Goal: Communication & Community: Answer question/provide support

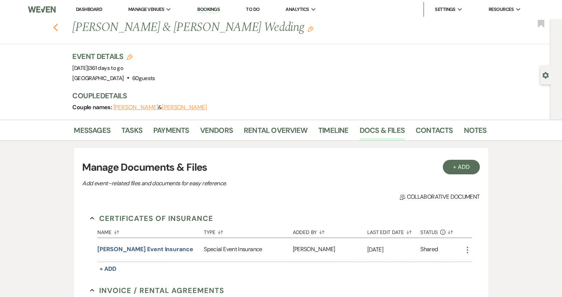
click at [59, 28] on icon "Previous" at bounding box center [55, 27] width 5 height 9
select select "8"
select select "5"
select select "8"
select select "7"
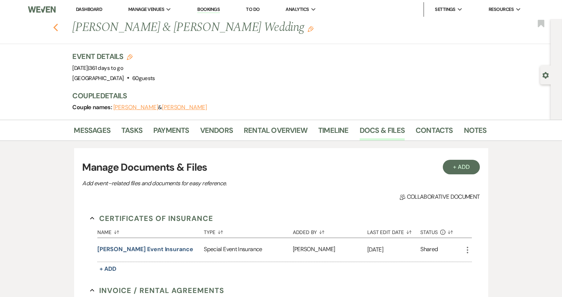
select select "8"
select select "6"
select select "8"
select select "1"
select select "8"
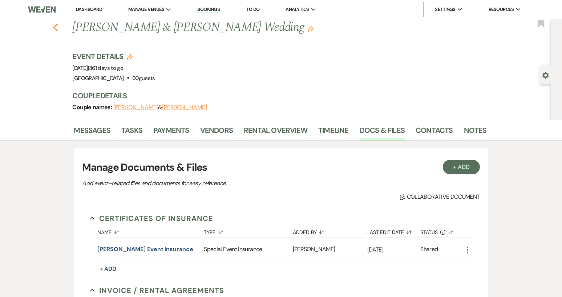
select select "5"
select select "8"
select select "4"
select select "8"
select select "4"
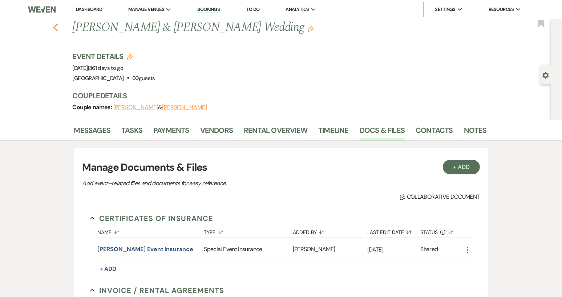
select select "8"
select select "6"
select select "8"
select select "5"
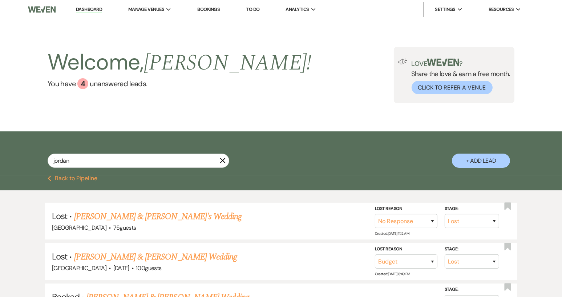
click at [92, 9] on link "Dashboard" at bounding box center [89, 9] width 26 height 7
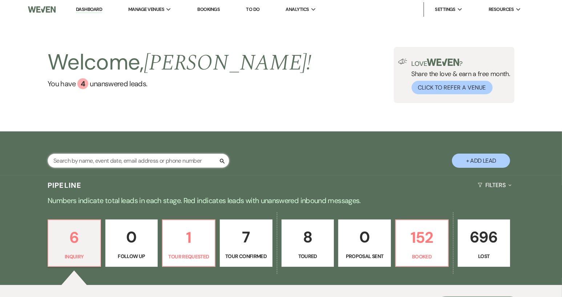
click at [61, 161] on input "text" at bounding box center [139, 160] width 182 height 14
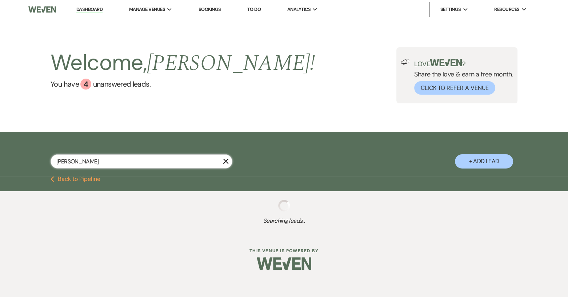
type input "[PERSON_NAME]"
select select "8"
select select "5"
select select "8"
select select "5"
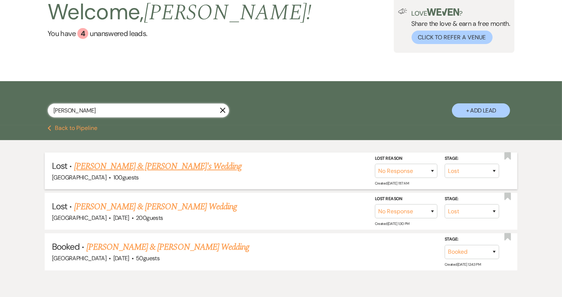
scroll to position [73, 0]
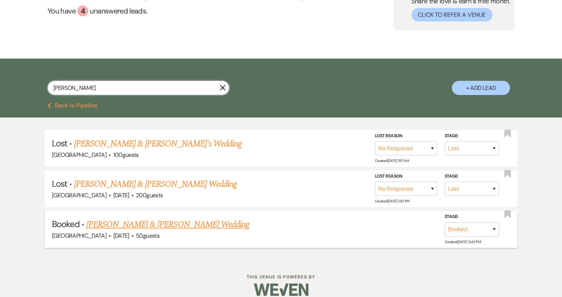
type input "[PERSON_NAME]"
click at [168, 222] on link "[PERSON_NAME] & [PERSON_NAME] Wedding" at bounding box center [168, 224] width 163 height 13
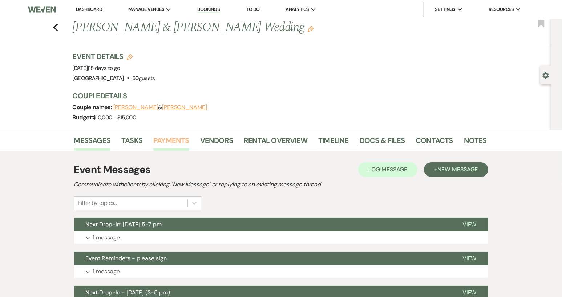
click at [169, 141] on link "Payments" at bounding box center [171, 143] width 36 height 16
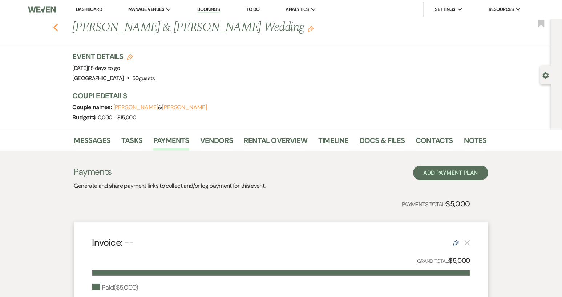
click at [58, 27] on icon "Previous" at bounding box center [55, 27] width 5 height 9
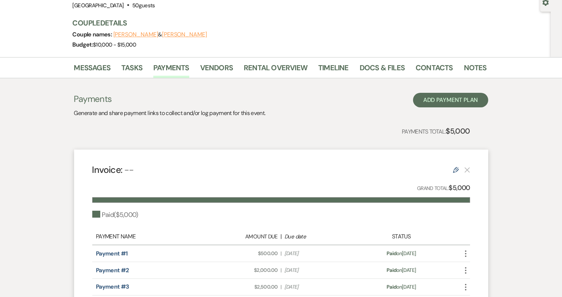
select select "8"
select select "5"
select select "8"
select select "5"
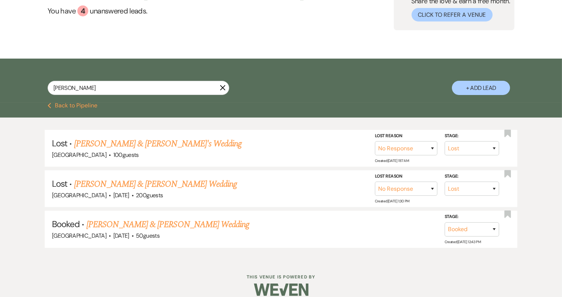
click at [225, 87] on icon "X" at bounding box center [223, 88] width 6 height 6
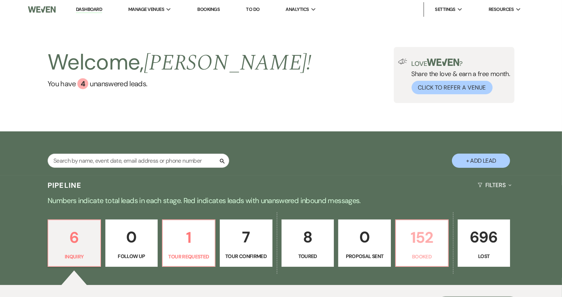
click at [420, 249] on p "152" at bounding box center [422, 237] width 43 height 24
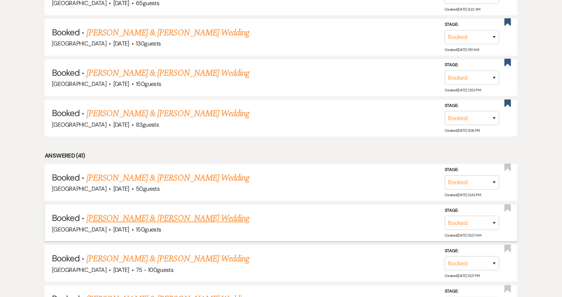
scroll to position [509, 0]
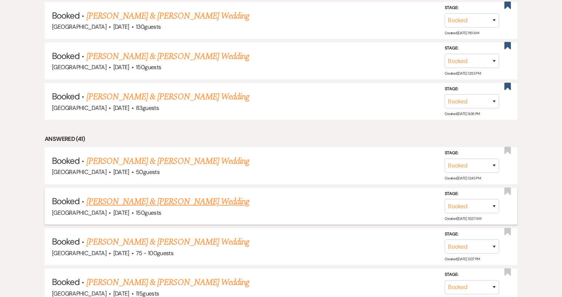
click at [166, 235] on link "[PERSON_NAME] & [PERSON_NAME] Wedding" at bounding box center [168, 241] width 163 height 13
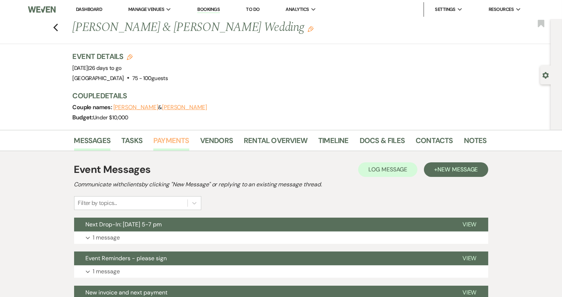
click at [177, 140] on link "Payments" at bounding box center [171, 143] width 36 height 16
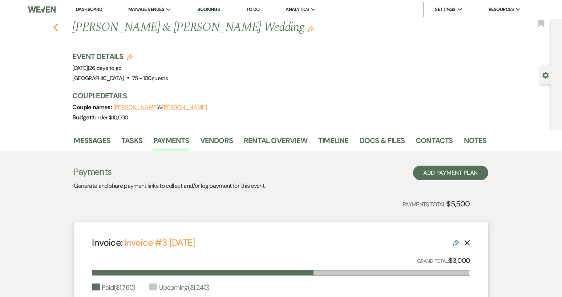
click at [58, 29] on use "button" at bounding box center [55, 28] width 5 height 8
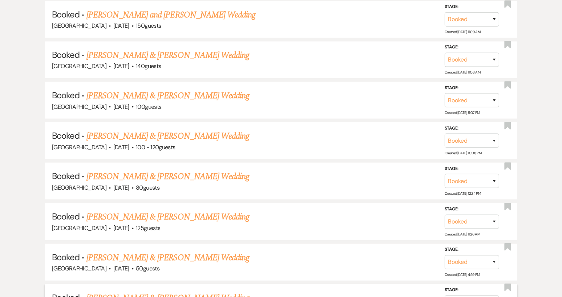
scroll to position [800, 0]
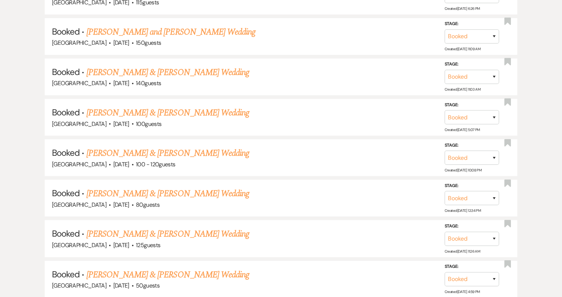
click at [180, 110] on link "[PERSON_NAME] & [PERSON_NAME] Wedding" at bounding box center [168, 112] width 163 height 13
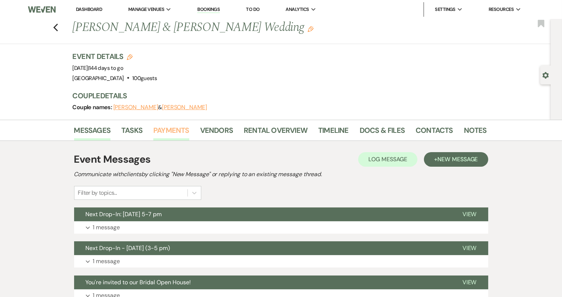
click at [171, 131] on link "Payments" at bounding box center [171, 132] width 36 height 16
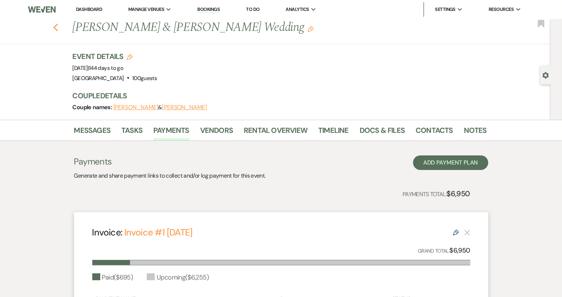
click at [57, 27] on use "button" at bounding box center [55, 28] width 5 height 8
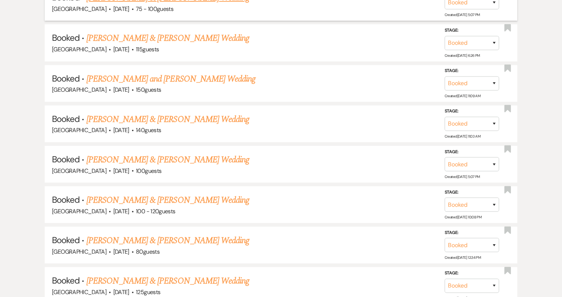
scroll to position [763, 0]
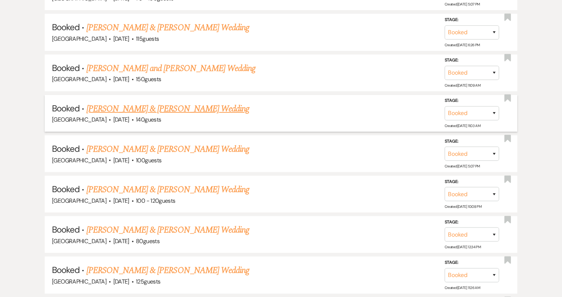
click at [181, 104] on link "[PERSON_NAME] & [PERSON_NAME] Wedding" at bounding box center [168, 108] width 163 height 13
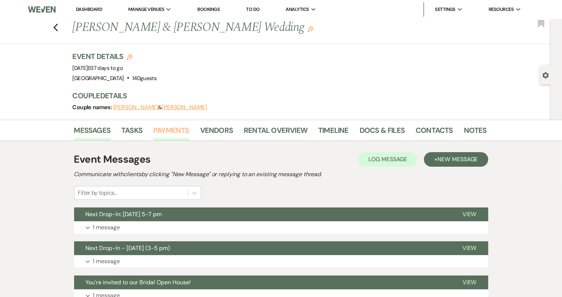
click at [167, 131] on link "Payments" at bounding box center [171, 132] width 36 height 16
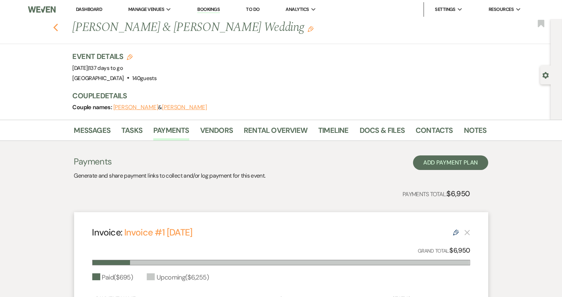
click at [59, 28] on icon "Previous" at bounding box center [55, 27] width 5 height 9
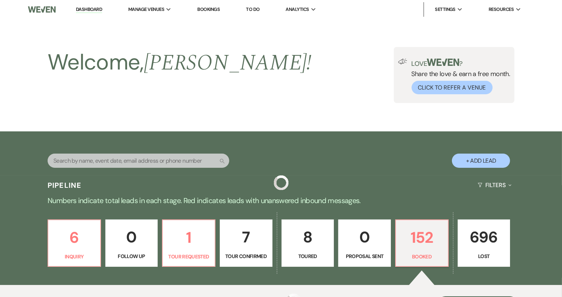
scroll to position [763, 0]
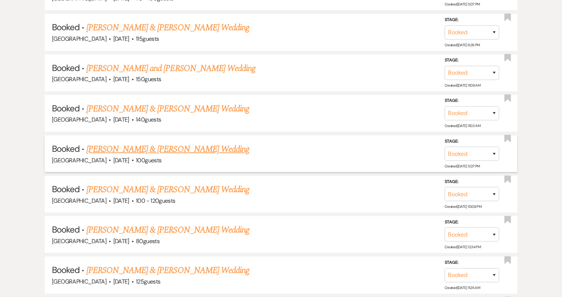
click at [155, 143] on link "[PERSON_NAME] & [PERSON_NAME] Wedding" at bounding box center [168, 149] width 163 height 13
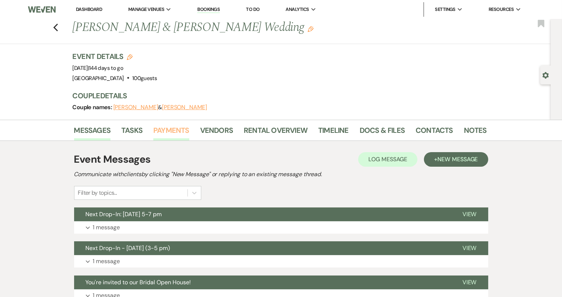
click at [176, 127] on link "Payments" at bounding box center [171, 132] width 36 height 16
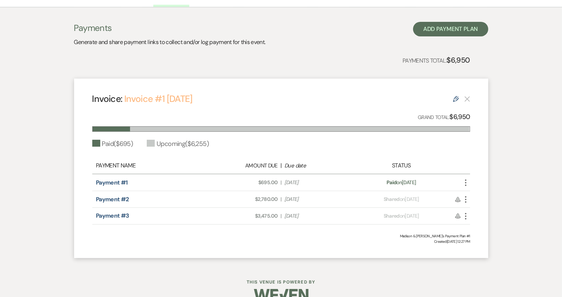
scroll to position [148, 0]
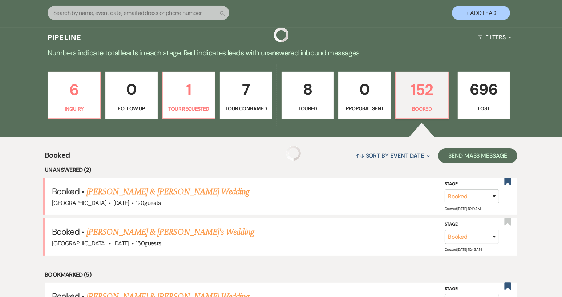
scroll to position [763, 0]
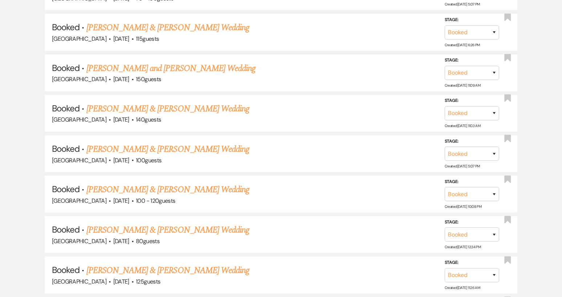
click at [162, 183] on link "[PERSON_NAME] & [PERSON_NAME] Wedding" at bounding box center [168, 189] width 163 height 13
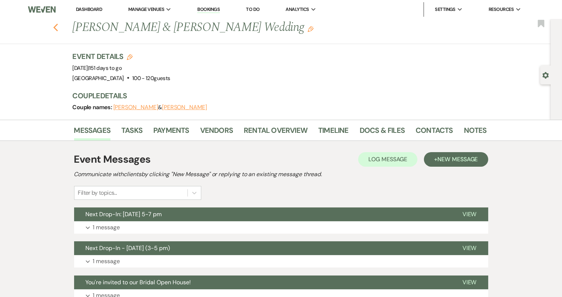
click at [58, 29] on use "button" at bounding box center [55, 28] width 5 height 8
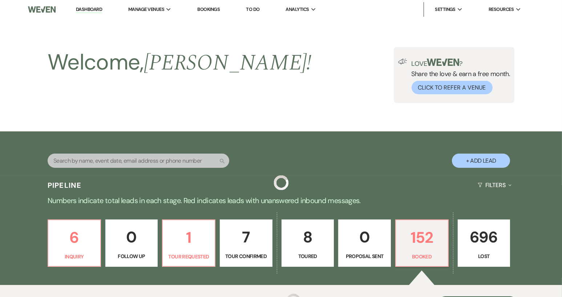
scroll to position [763, 0]
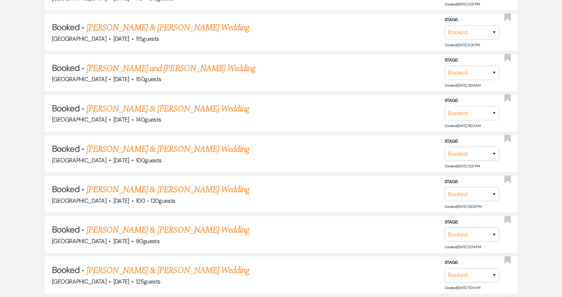
click at [138, 223] on link "[PERSON_NAME] & [PERSON_NAME] Wedding" at bounding box center [168, 229] width 163 height 13
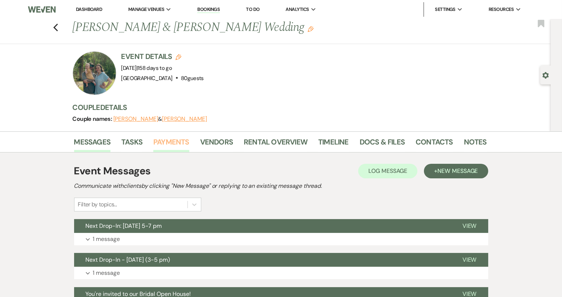
click at [169, 138] on link "Payments" at bounding box center [171, 144] width 36 height 16
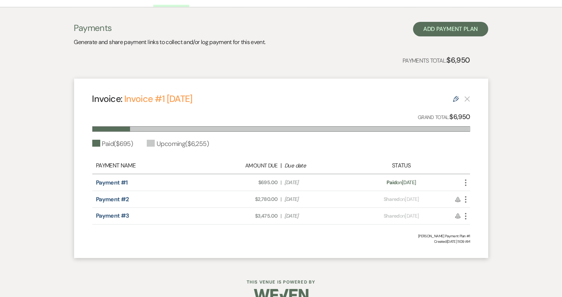
scroll to position [145, 0]
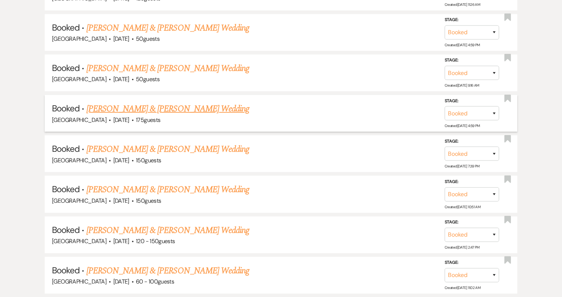
scroll to position [1054, 0]
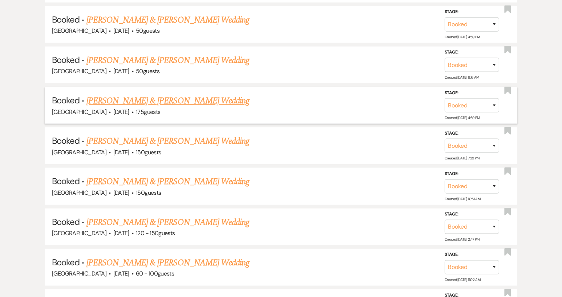
click at [158, 94] on link "[PERSON_NAME] & [PERSON_NAME] Wedding" at bounding box center [168, 100] width 163 height 13
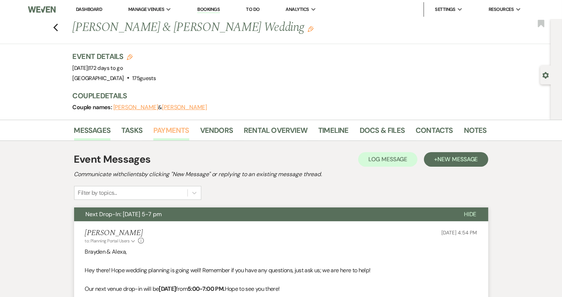
click at [166, 134] on link "Payments" at bounding box center [171, 132] width 36 height 16
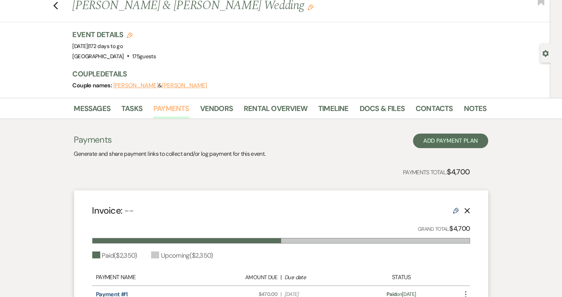
scroll to position [2, 0]
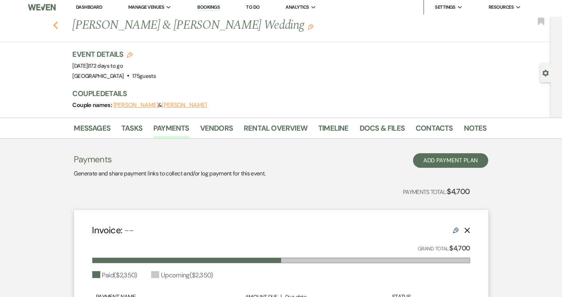
click at [59, 26] on icon "Previous" at bounding box center [55, 25] width 5 height 9
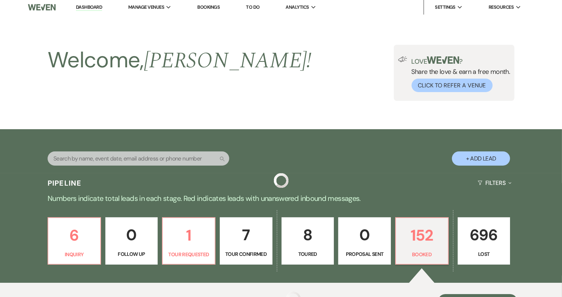
scroll to position [1054, 0]
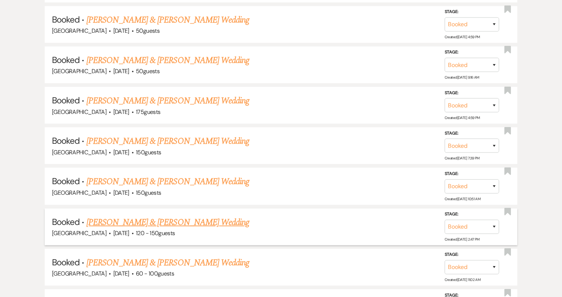
click at [179, 216] on link "[PERSON_NAME] & [PERSON_NAME] Wedding" at bounding box center [168, 222] width 163 height 13
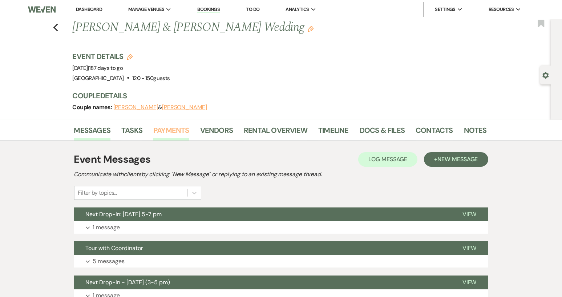
click at [172, 131] on link "Payments" at bounding box center [171, 132] width 36 height 16
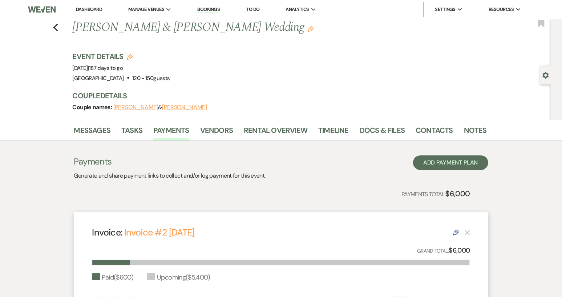
click at [99, 9] on link "Dashboard" at bounding box center [89, 9] width 26 height 6
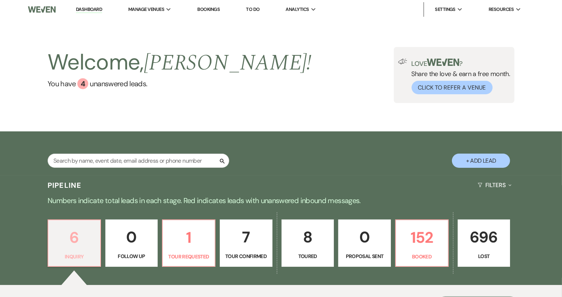
click at [77, 254] on p "Inquiry" at bounding box center [74, 256] width 43 height 8
click at [410, 248] on p "152" at bounding box center [422, 237] width 43 height 24
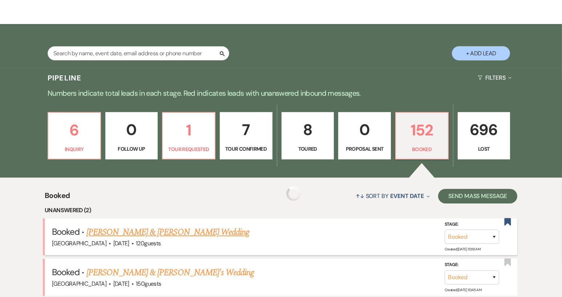
scroll to position [109, 0]
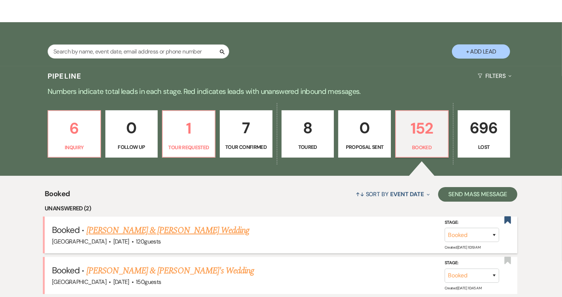
click at [199, 231] on link "[PERSON_NAME] & [PERSON_NAME] Wedding" at bounding box center [168, 230] width 163 height 13
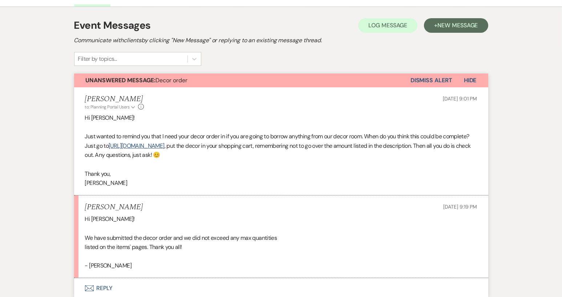
scroll to position [145, 0]
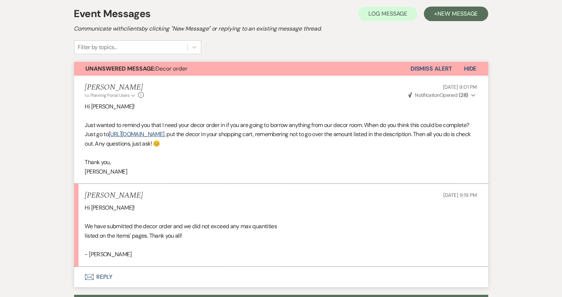
click at [108, 261] on button "Envelope Reply" at bounding box center [281, 276] width 414 height 20
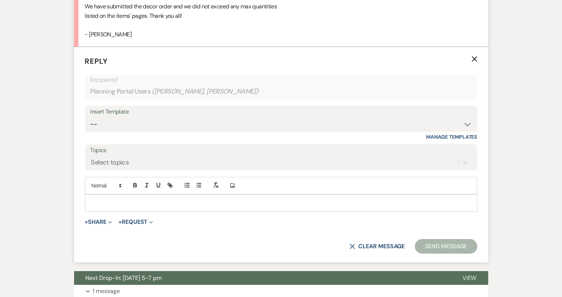
scroll to position [370, 0]
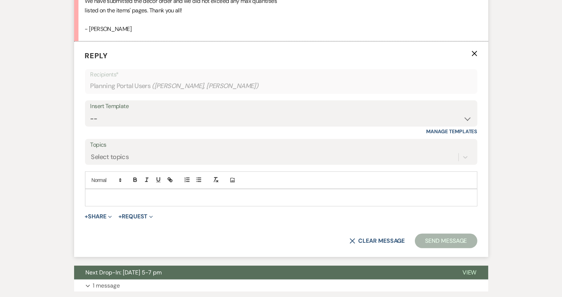
click at [99, 194] on p at bounding box center [281, 197] width 381 height 8
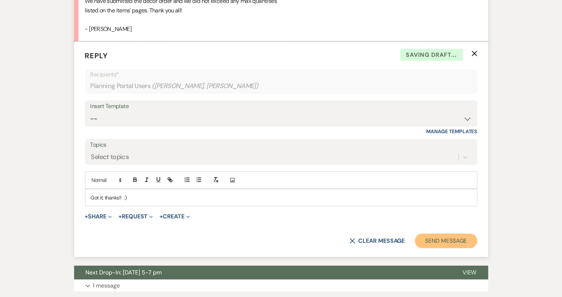
click at [452, 238] on button "Send Message" at bounding box center [446, 240] width 62 height 15
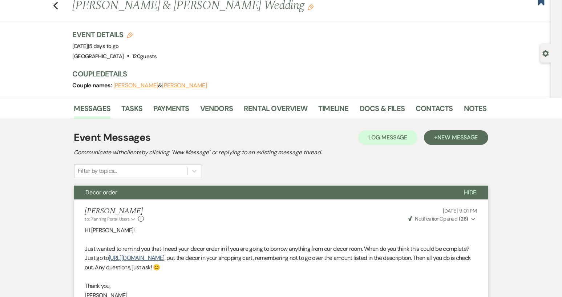
scroll to position [0, 0]
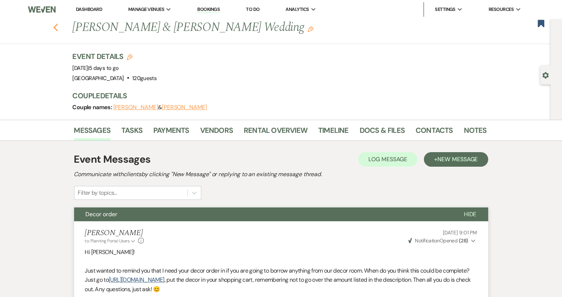
click at [57, 30] on icon "Previous" at bounding box center [55, 27] width 5 height 9
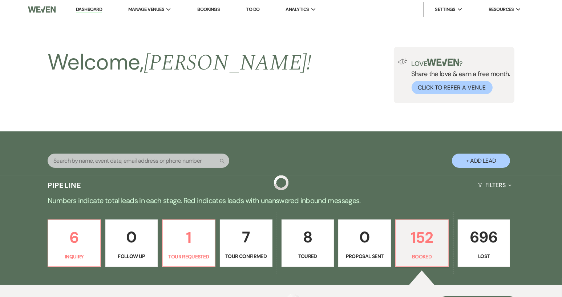
scroll to position [109, 0]
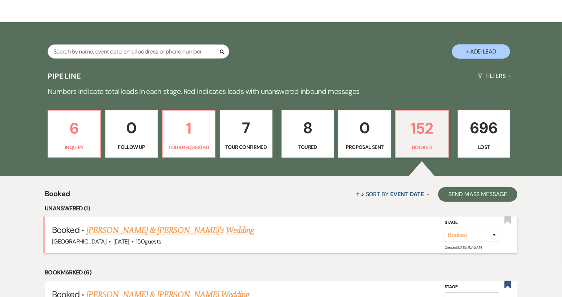
click at [115, 232] on link "[PERSON_NAME] & [PERSON_NAME]'s Wedding" at bounding box center [171, 230] width 168 height 13
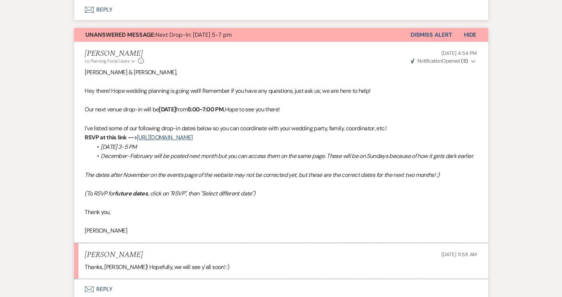
scroll to position [254, 0]
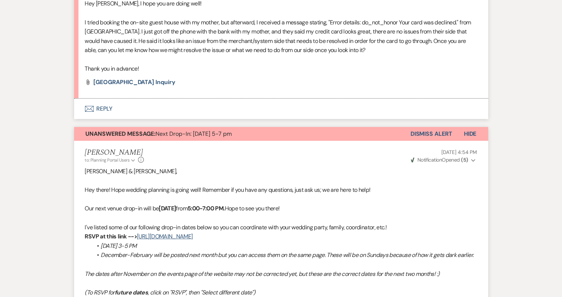
click at [438, 135] on button "Dismiss Alert" at bounding box center [432, 134] width 42 height 14
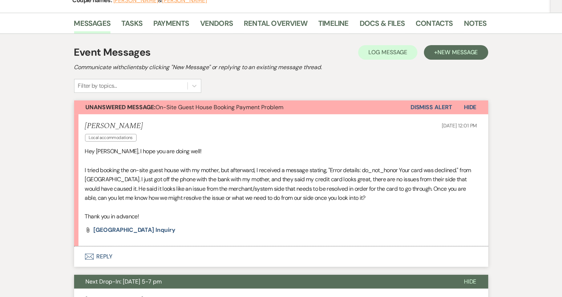
scroll to position [0, 0]
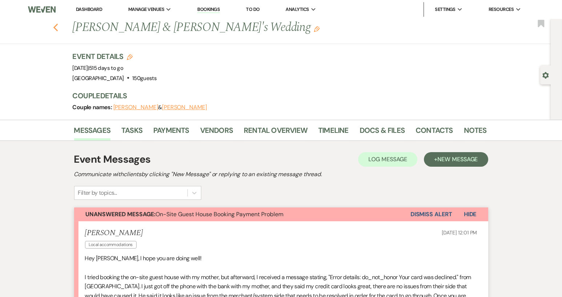
click at [57, 27] on use "button" at bounding box center [55, 28] width 5 height 8
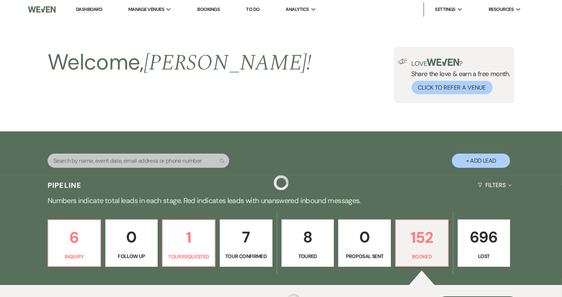
scroll to position [109, 0]
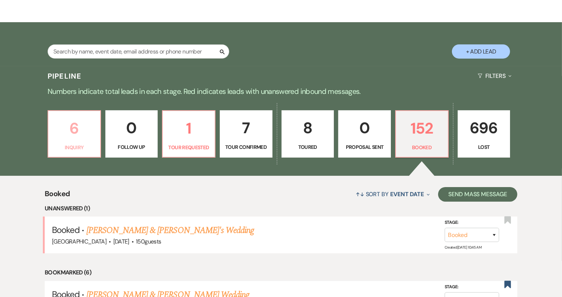
click at [74, 151] on link "6 Inquiry" at bounding box center [74, 133] width 53 height 47
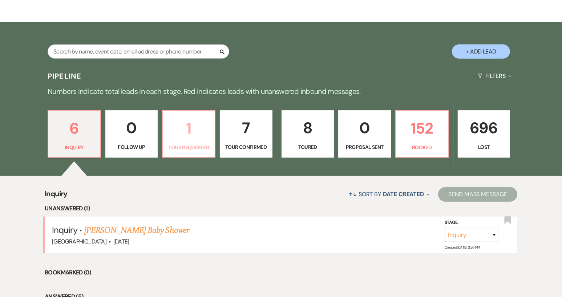
click at [180, 142] on link "1 Tour Requested" at bounding box center [188, 133] width 53 height 47
select select "2"
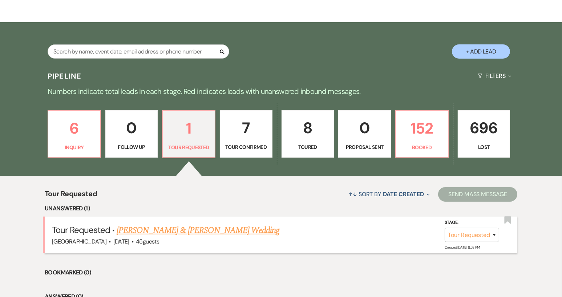
click at [189, 230] on link "[PERSON_NAME] & [PERSON_NAME] Wedding" at bounding box center [198, 230] width 163 height 13
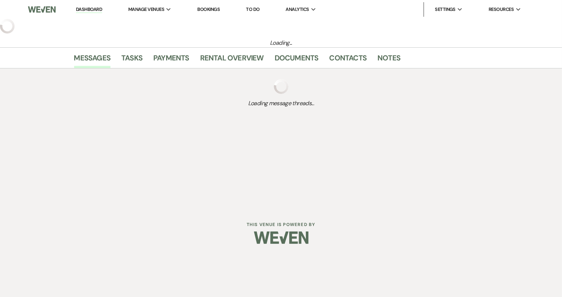
select select "2"
select select "5"
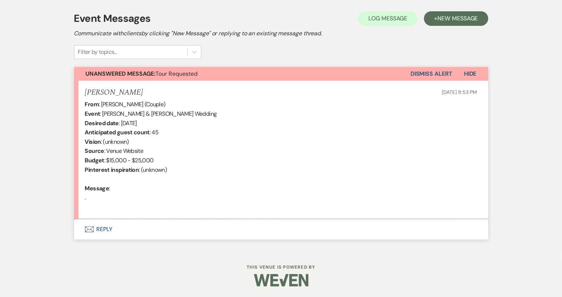
scroll to position [167, 0]
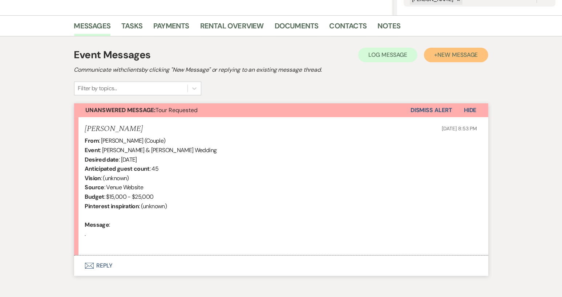
click at [450, 57] on span "New Message" at bounding box center [458, 55] width 40 height 8
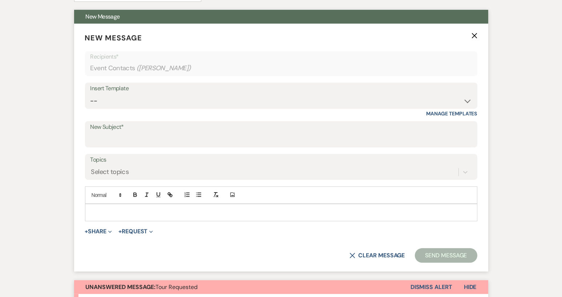
scroll to position [276, 0]
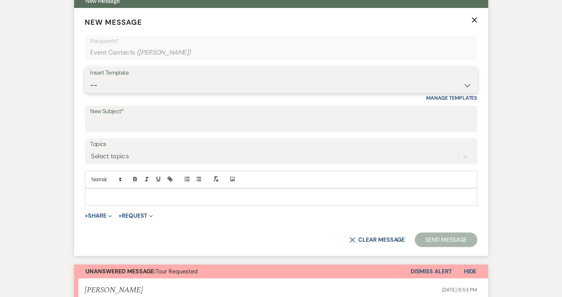
click at [467, 86] on select "-- Weven Planning Portal Introduction (Booked Events) Tour Request Response Con…" at bounding box center [282, 85] width 382 height 14
select select "16"
click at [91, 78] on select "-- Weven Planning Portal Introduction (Booked Events) Tour Request Response Con…" at bounding box center [282, 85] width 382 height 14
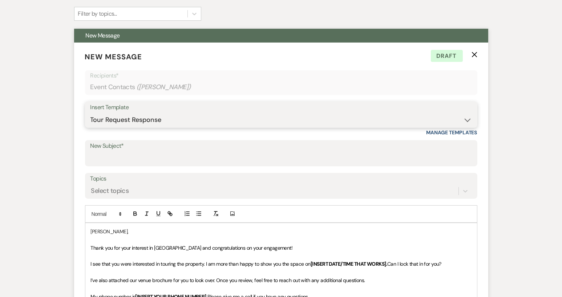
scroll to position [291, 0]
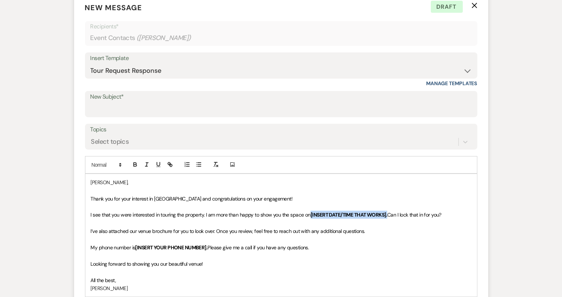
drag, startPoint x: 311, startPoint y: 214, endPoint x: 389, endPoint y: 217, distance: 78.2
click at [389, 217] on p "I see that you were interested in touring the property. I am more than happy to…" at bounding box center [281, 214] width 381 height 8
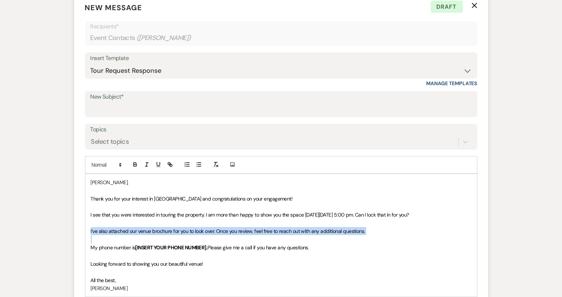
drag, startPoint x: 90, startPoint y: 230, endPoint x: 373, endPoint y: 241, distance: 282.7
click at [373, 241] on div "[PERSON_NAME], Thank you for your interest in [GEOGRAPHIC_DATA] and congratulat…" at bounding box center [281, 235] width 392 height 123
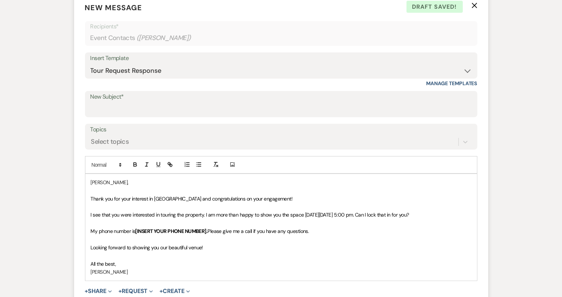
click at [96, 230] on span "My phone number is" at bounding box center [113, 231] width 45 height 7
drag, startPoint x: 136, startPoint y: 230, endPoint x: 208, endPoint y: 232, distance: 72.4
click at [208, 232] on strong "[INSERT YOUR PHONE NUMBER]." at bounding box center [171, 231] width 72 height 7
click at [215, 230] on span "Please give me a call if you have any questions." at bounding box center [230, 231] width 101 height 7
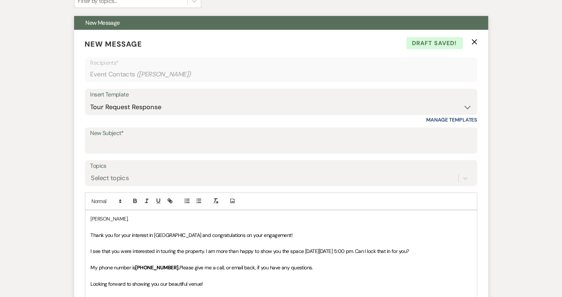
scroll to position [254, 0]
click at [103, 141] on input "New Subject*" at bounding box center [282, 146] width 382 height 14
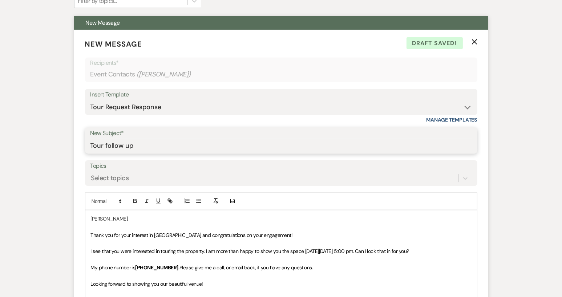
type input "Tour follow up! :)"
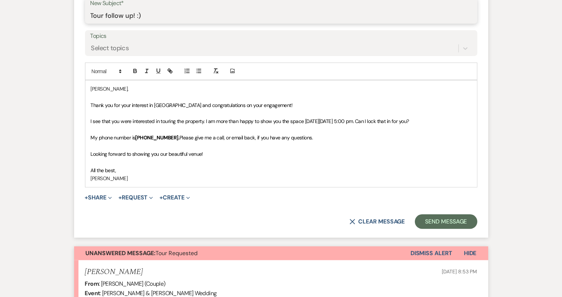
scroll to position [436, 0]
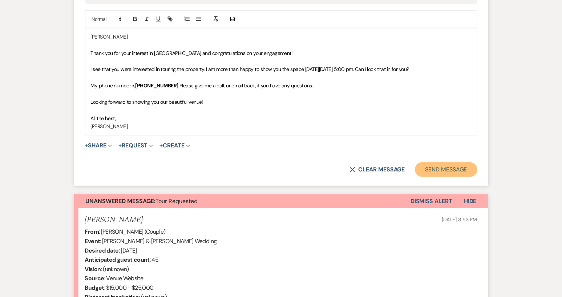
click at [441, 172] on button "Send Message" at bounding box center [446, 169] width 62 height 15
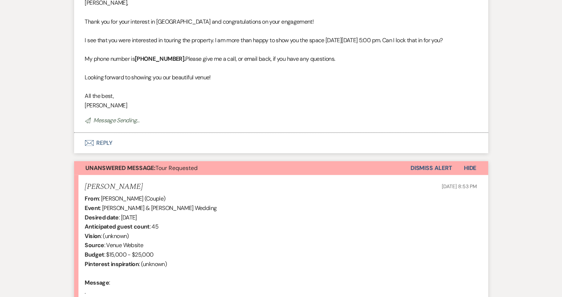
click at [471, 172] on span "Hide" at bounding box center [470, 168] width 13 height 8
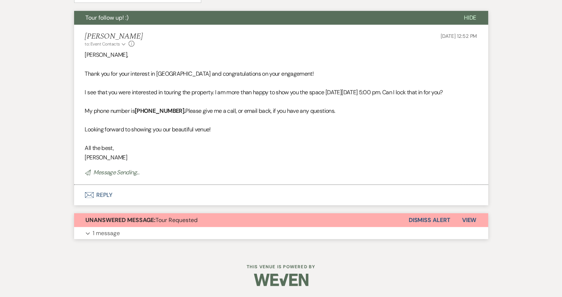
scroll to position [253, 0]
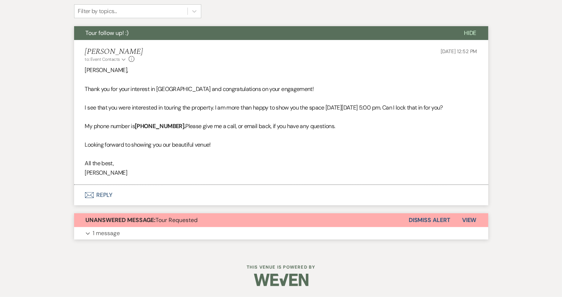
click at [442, 220] on button "Dismiss Alert" at bounding box center [430, 220] width 42 height 14
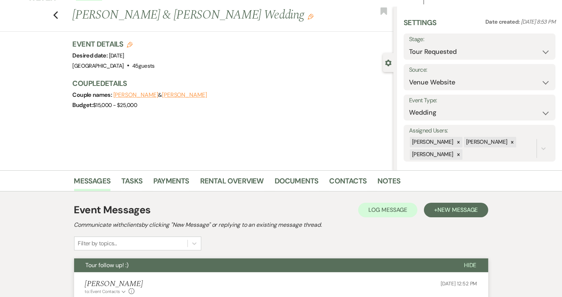
scroll to position [0, 0]
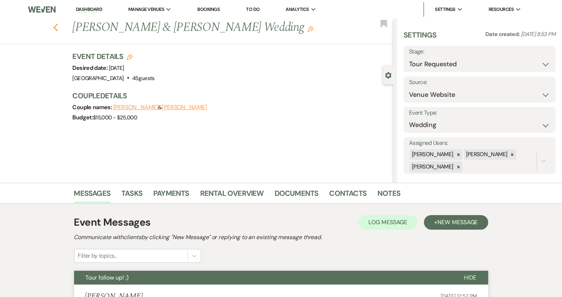
click at [58, 28] on use "button" at bounding box center [55, 28] width 5 height 8
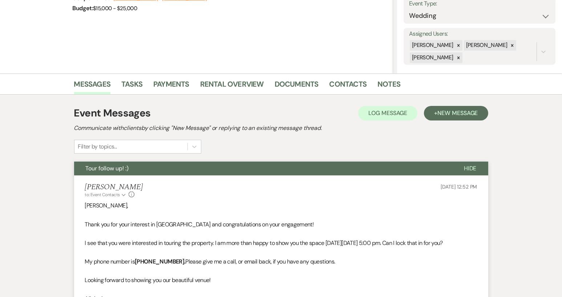
select select "2"
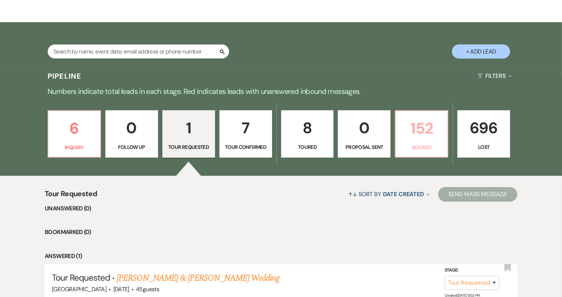
click at [412, 148] on p "Booked" at bounding box center [421, 147] width 43 height 8
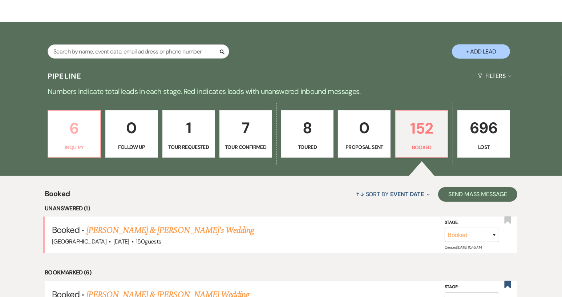
click at [76, 141] on link "6 Inquiry" at bounding box center [74, 133] width 53 height 47
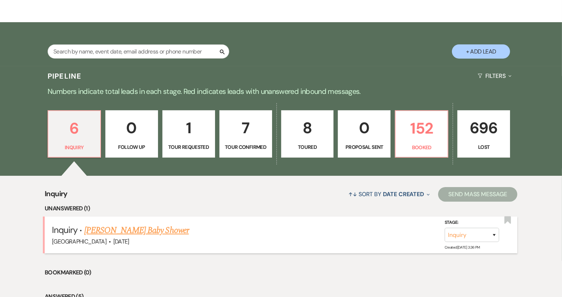
click at [145, 229] on link "[PERSON_NAME] Baby Shower" at bounding box center [136, 230] width 105 height 13
select select "5"
select select "3"
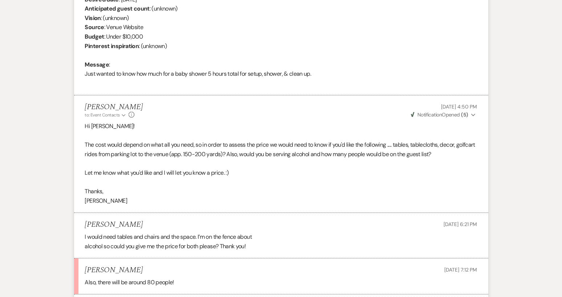
scroll to position [364, 0]
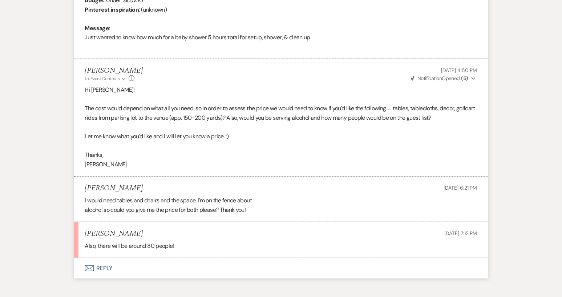
click at [107, 261] on button "Envelope Reply" at bounding box center [281, 268] width 414 height 20
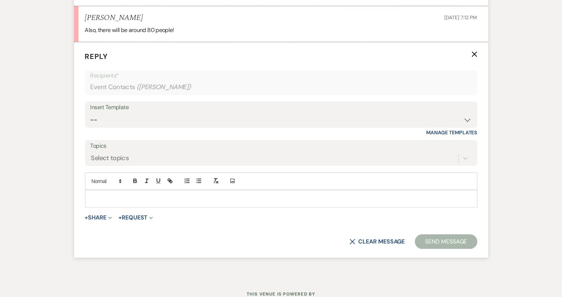
scroll to position [580, 0]
click at [107, 196] on p at bounding box center [281, 198] width 381 height 8
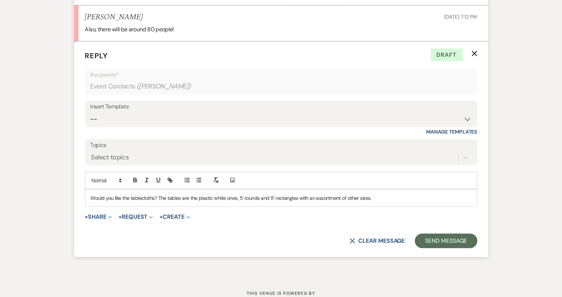
click at [297, 196] on p "Would you like the tablecloths? The tables are the plastic white ones, 5' round…" at bounding box center [281, 198] width 381 height 8
click at [449, 244] on button "Send Message" at bounding box center [446, 240] width 62 height 15
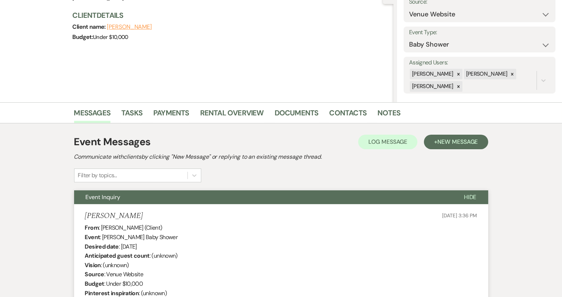
scroll to position [0, 0]
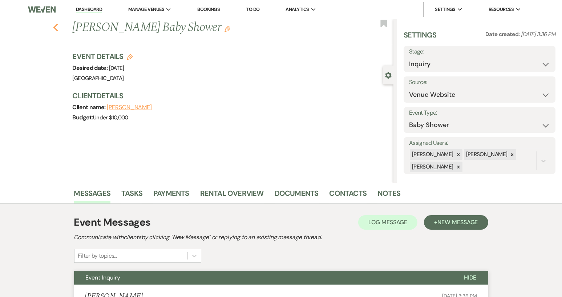
click at [58, 24] on use "button" at bounding box center [55, 28] width 5 height 8
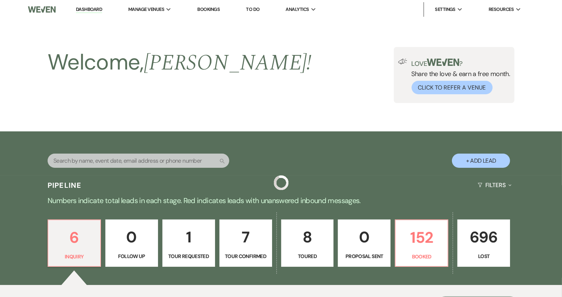
scroll to position [109, 0]
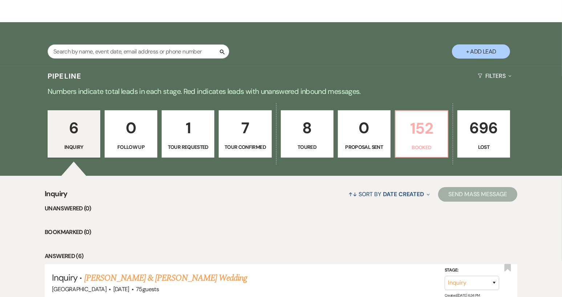
click at [411, 136] on p "152" at bounding box center [421, 128] width 43 height 24
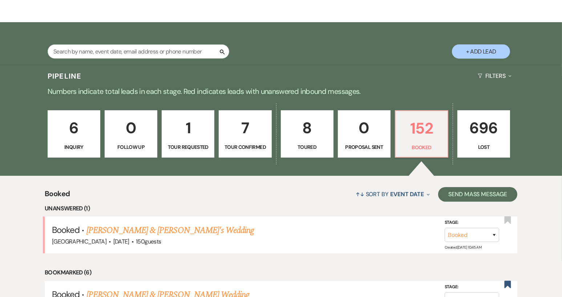
scroll to position [291, 0]
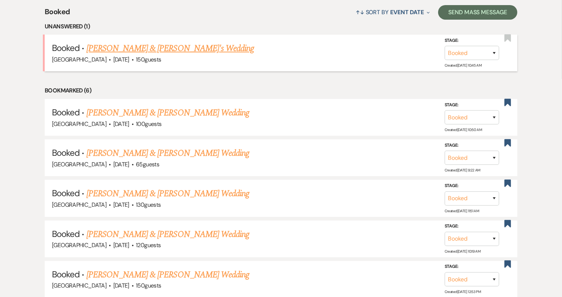
click at [137, 49] on link "[PERSON_NAME] & [PERSON_NAME]'s Wedding" at bounding box center [171, 48] width 168 height 13
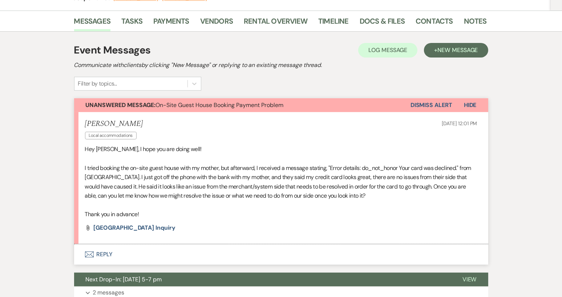
scroll to position [109, 0]
